Goal: Transaction & Acquisition: Obtain resource

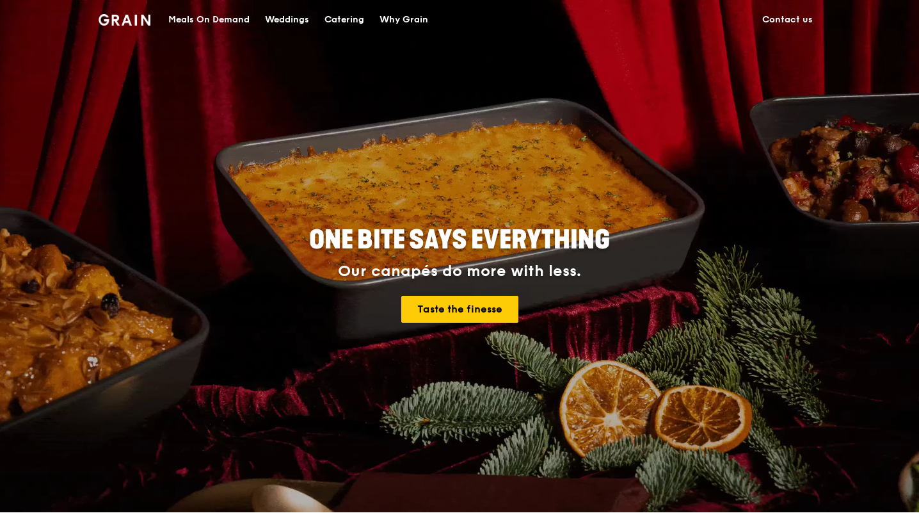
click at [341, 17] on div "Catering" at bounding box center [345, 20] width 40 height 38
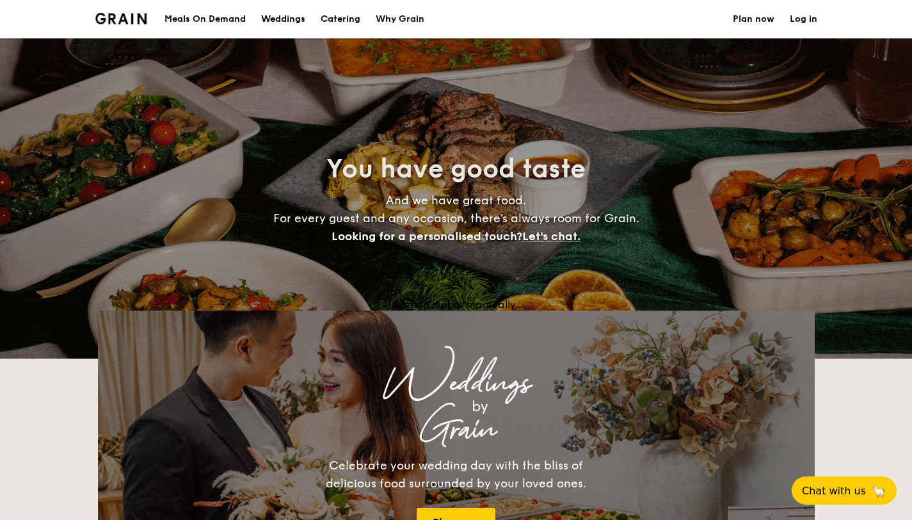
select select
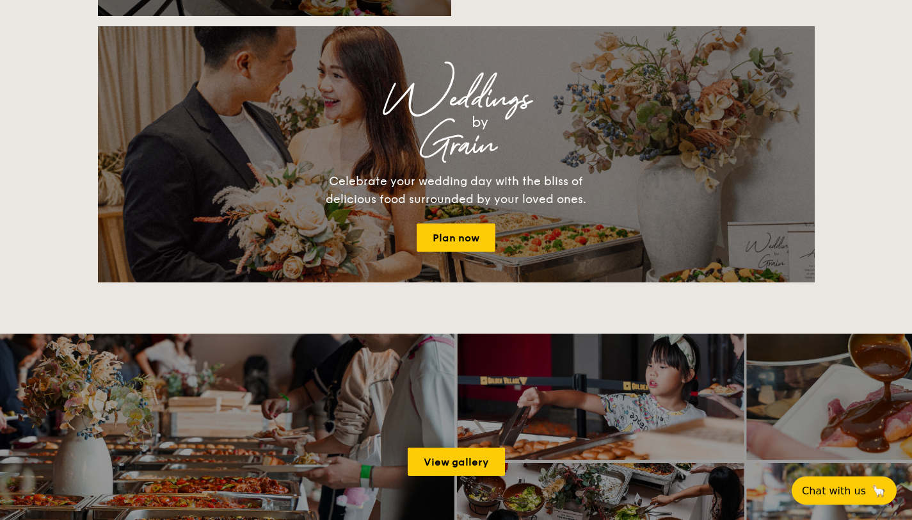
scroll to position [1539, 0]
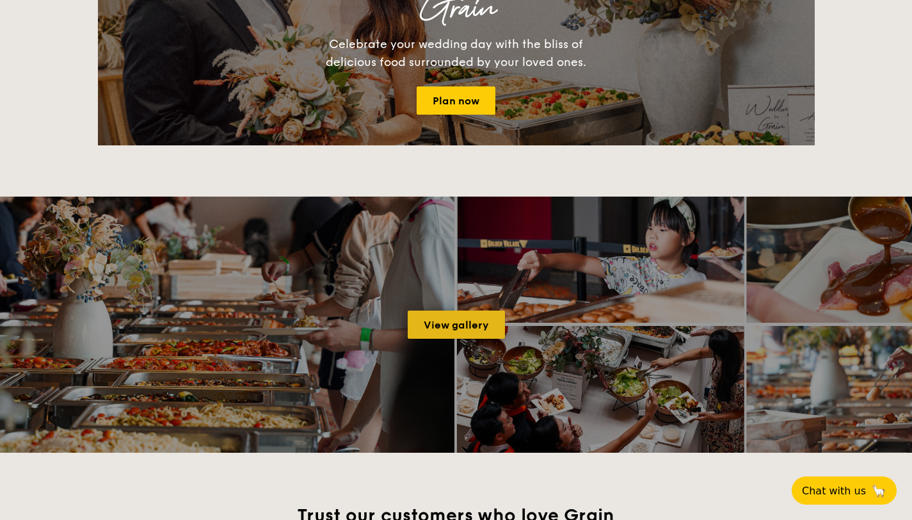
click at [454, 318] on link "View gallery" at bounding box center [456, 325] width 97 height 28
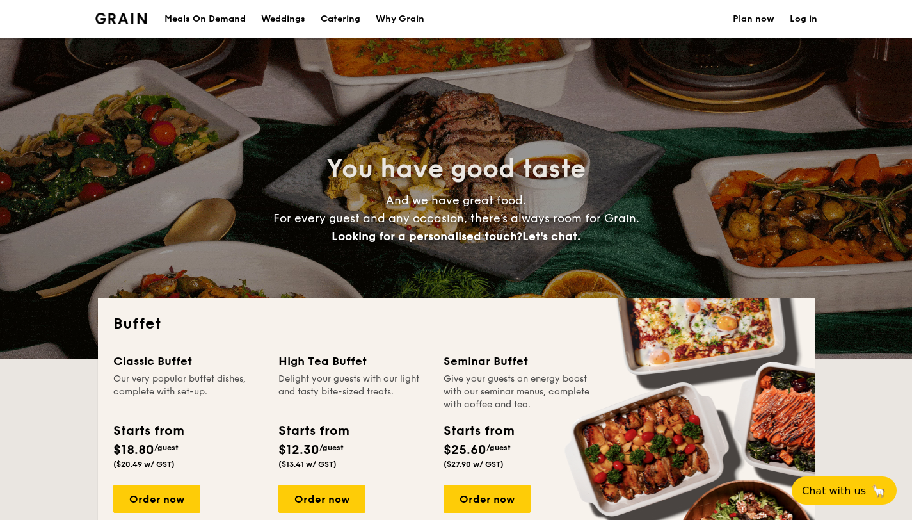
select select
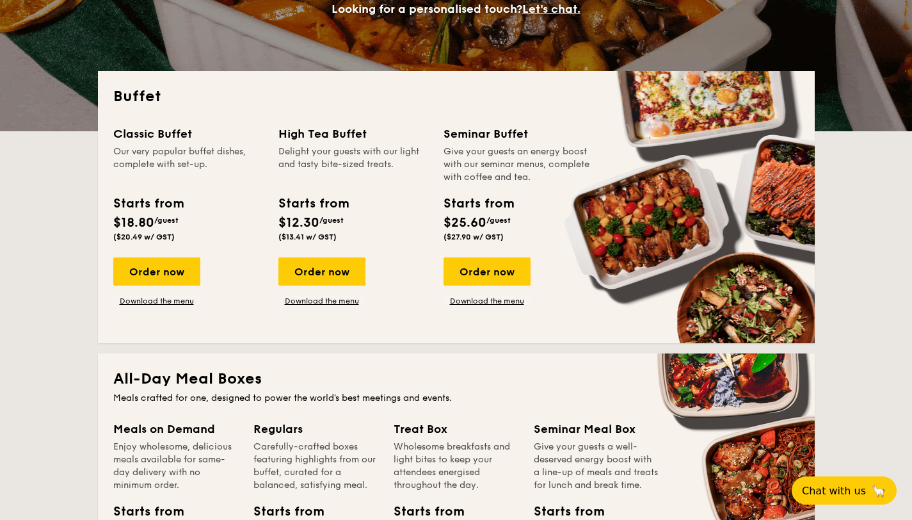
scroll to position [229, 0]
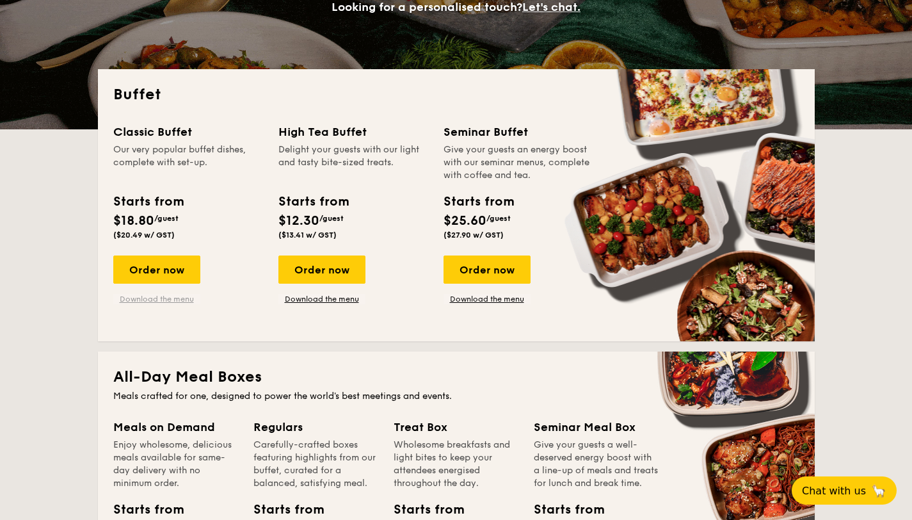
click at [174, 300] on link "Download the menu" at bounding box center [156, 299] width 87 height 10
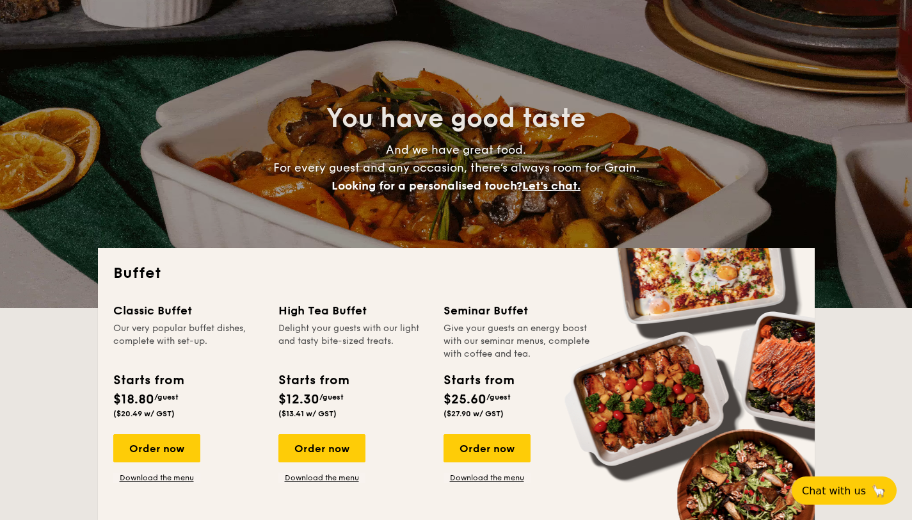
scroll to position [31, 0]
